Goal: Task Accomplishment & Management: Use online tool/utility

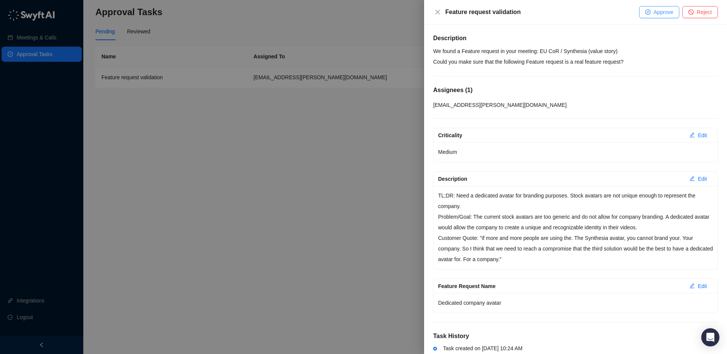
click at [658, 11] on span "Approve" at bounding box center [664, 12] width 20 height 8
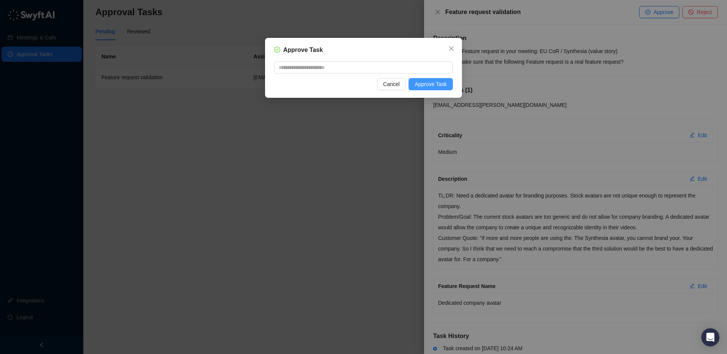
click at [425, 81] on span "Approve Task" at bounding box center [431, 84] width 32 height 8
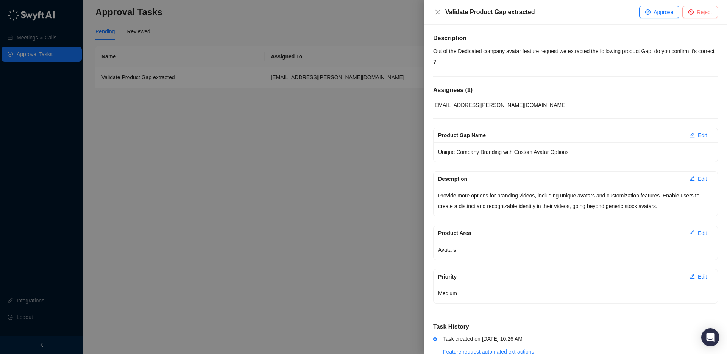
click at [712, 13] on button "Reject" at bounding box center [700, 12] width 36 height 12
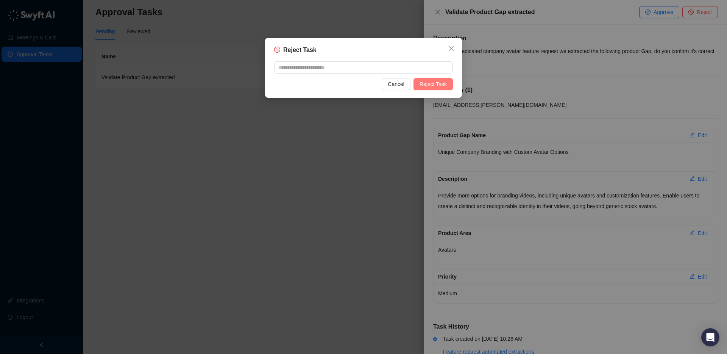
click at [431, 88] on span "Reject Task" at bounding box center [433, 84] width 27 height 8
